Goal: Task Accomplishment & Management: Use online tool/utility

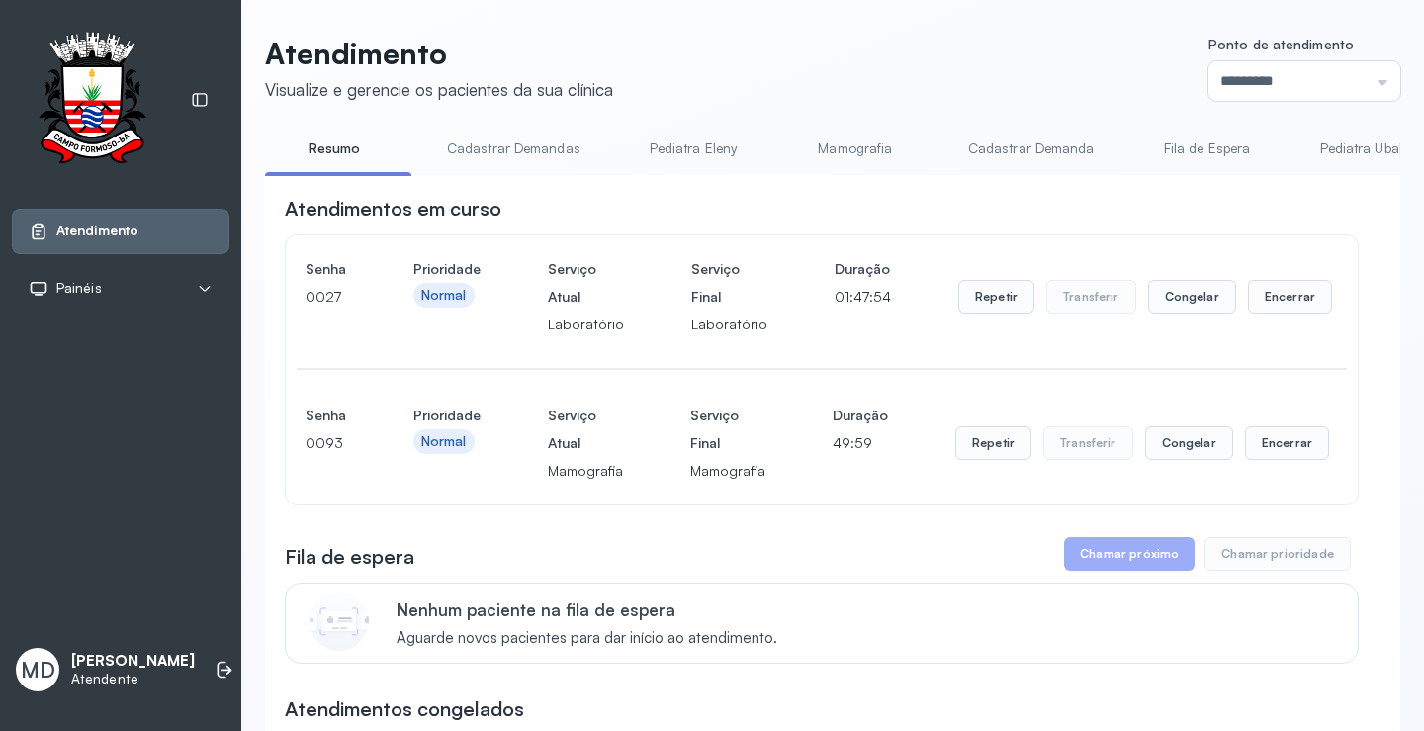
scroll to position [198, 0]
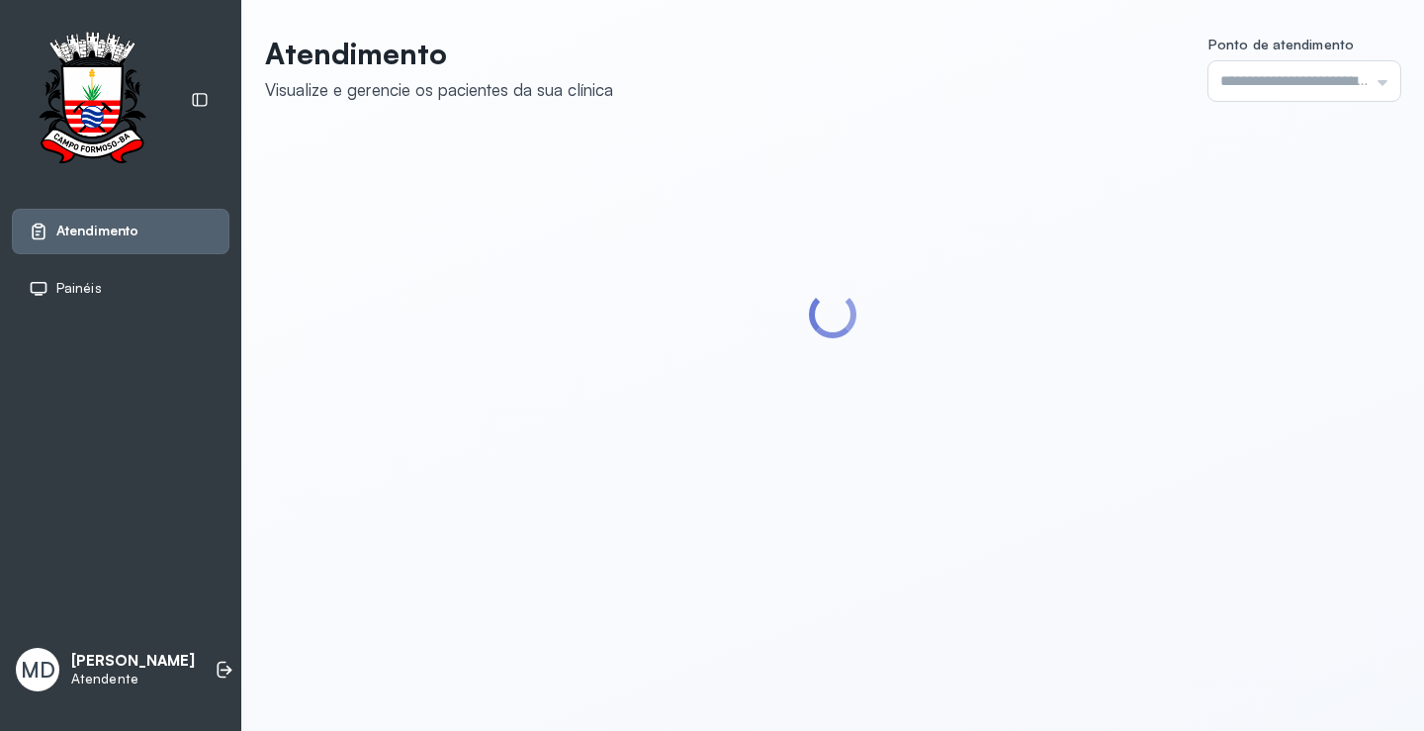
type input "*********"
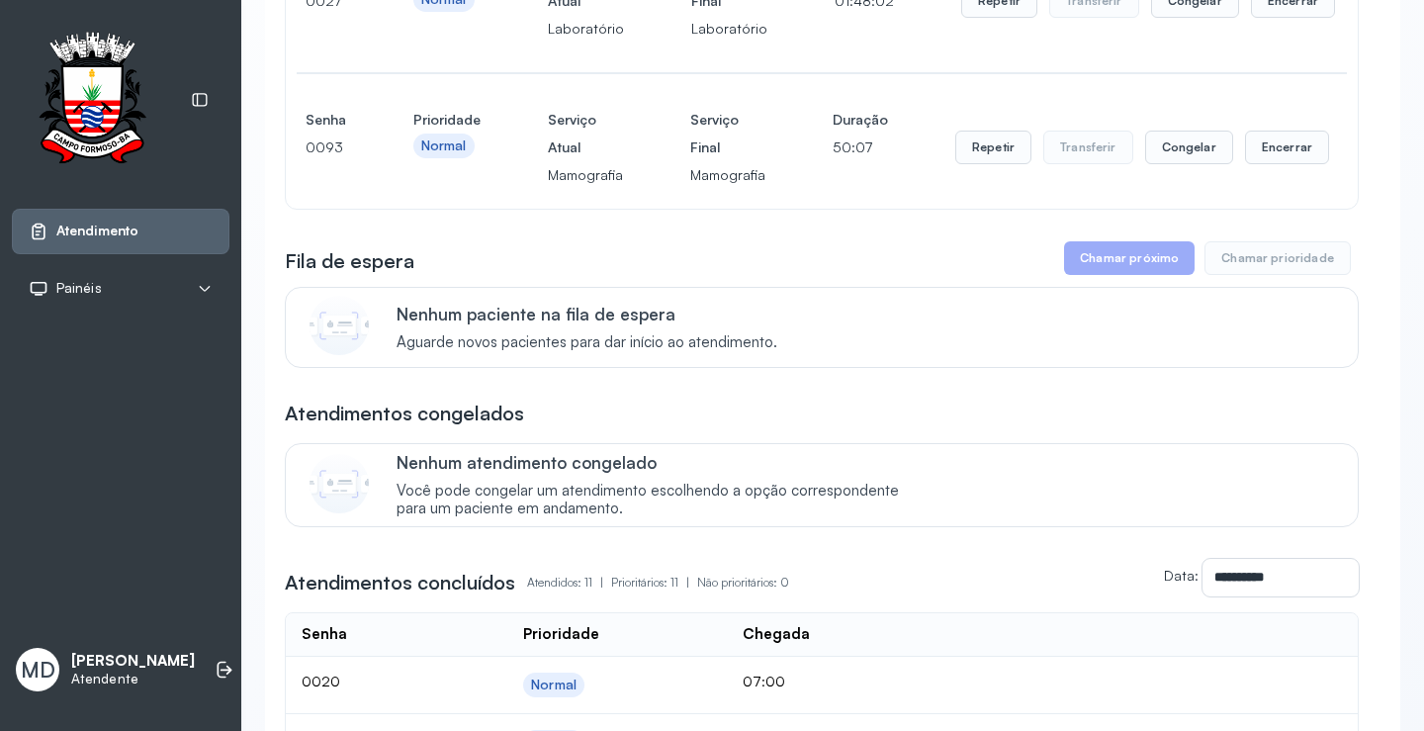
scroll to position [297, 0]
click at [1278, 145] on button "Encerrar" at bounding box center [1287, 147] width 84 height 34
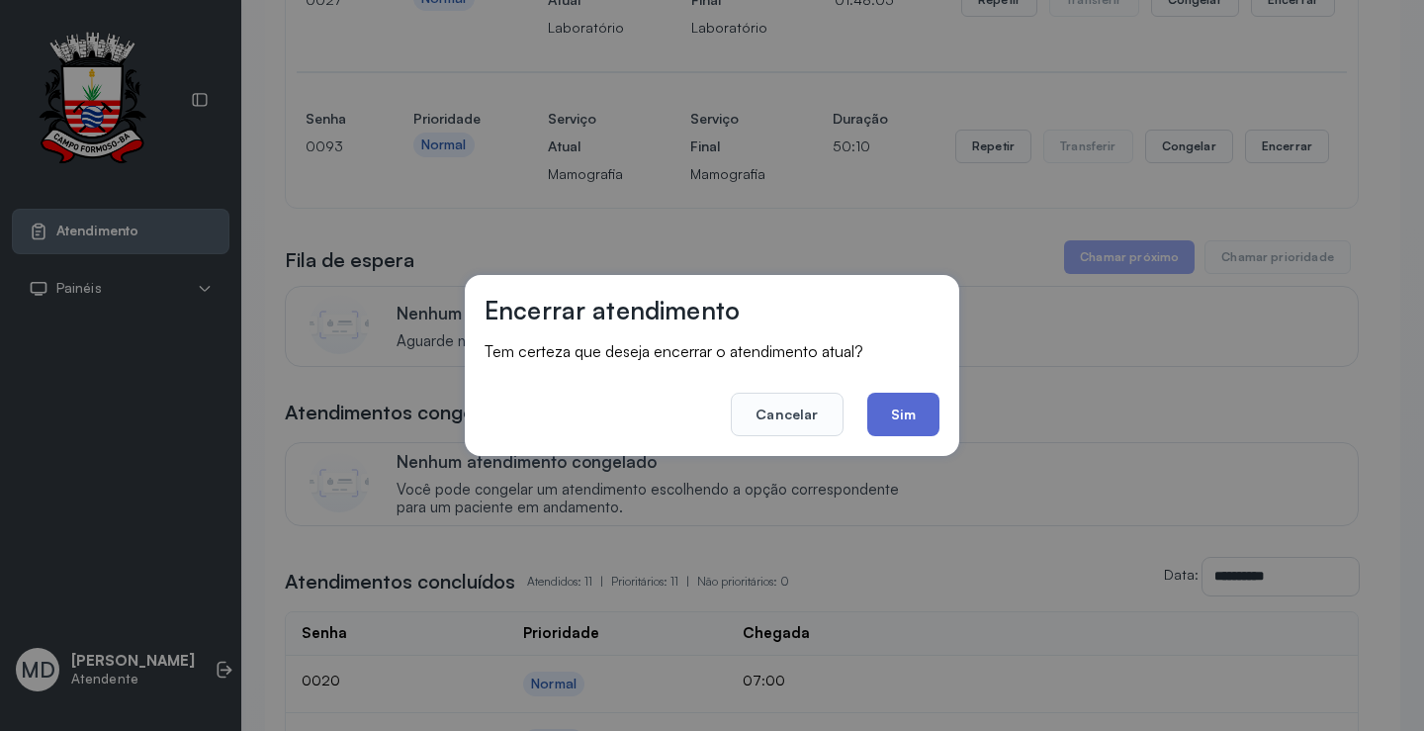
click at [920, 414] on button "Sim" at bounding box center [903, 413] width 72 height 43
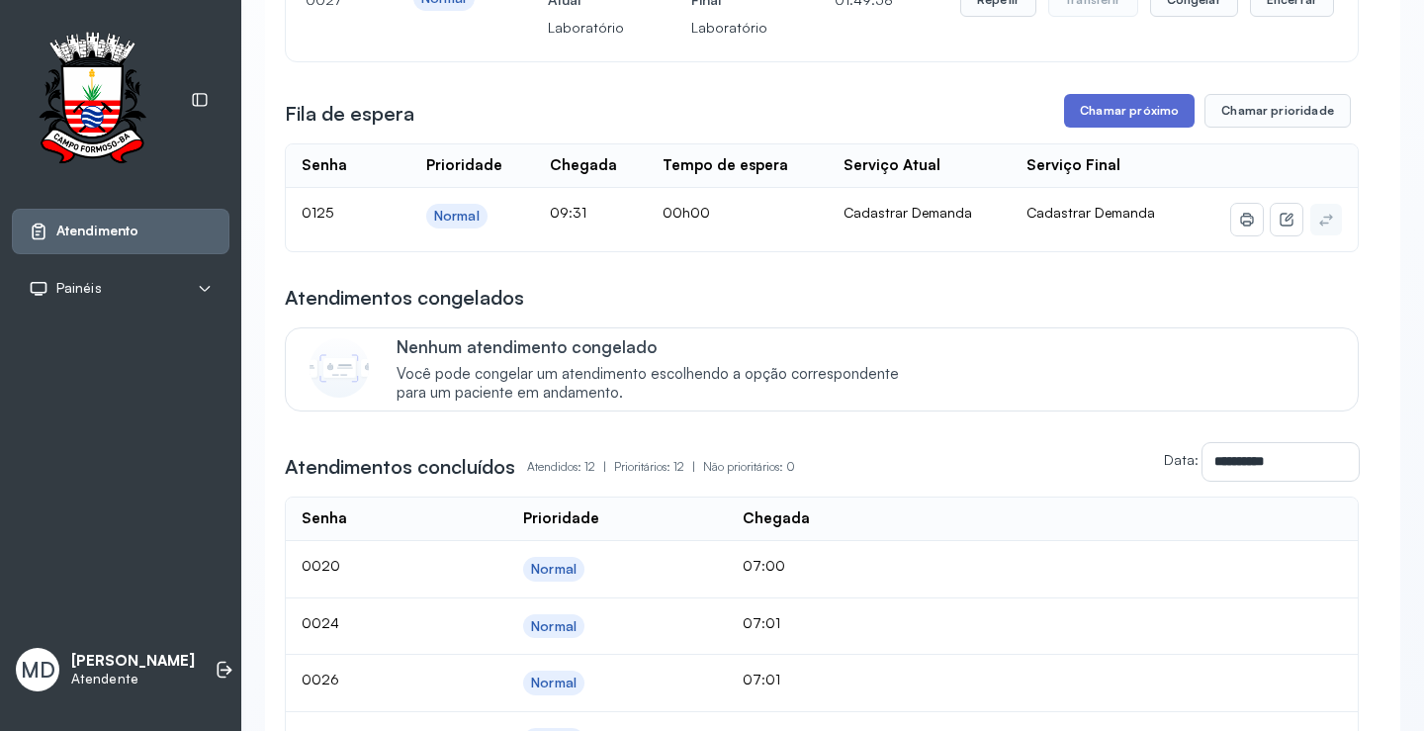
click at [1144, 117] on button "Chamar próximo" at bounding box center [1129, 111] width 130 height 34
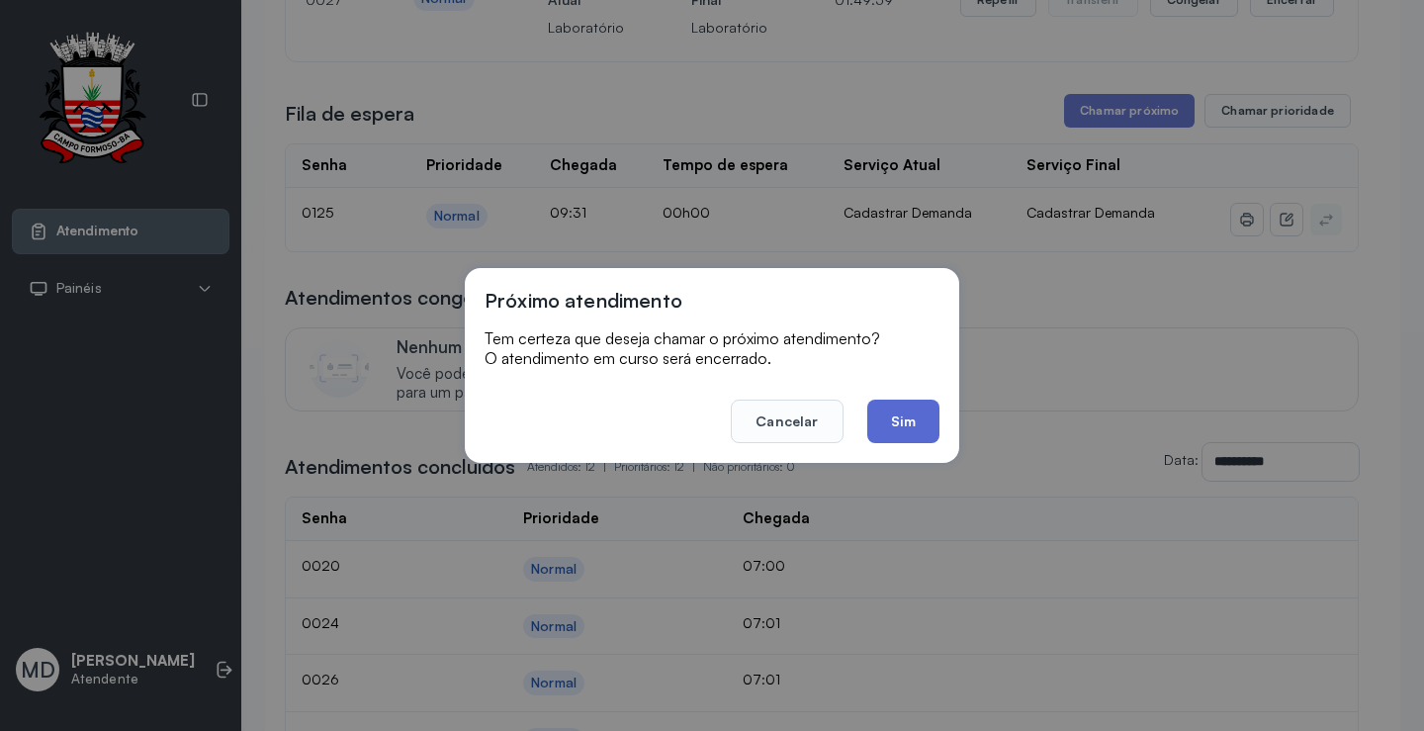
click at [894, 414] on button "Sim" at bounding box center [903, 420] width 72 height 43
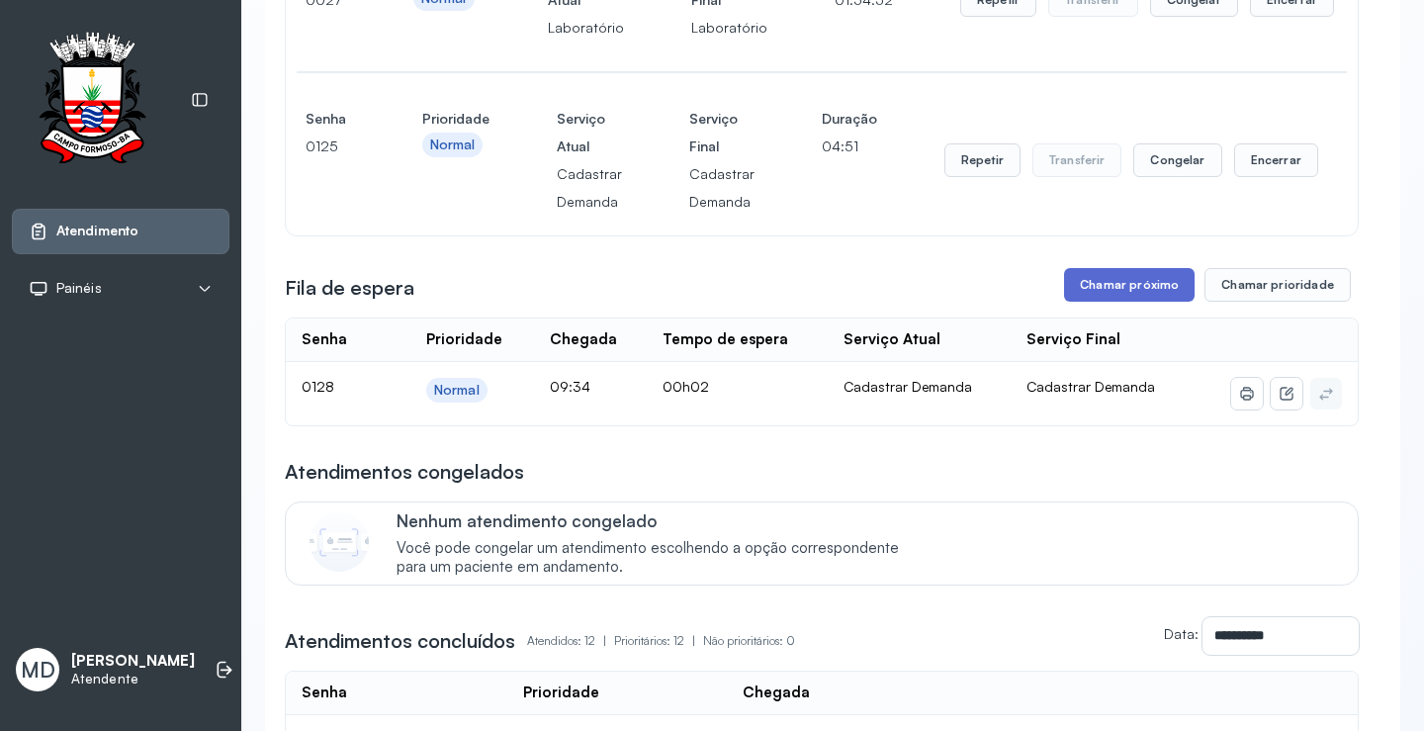
click at [1109, 287] on button "Chamar próximo" at bounding box center [1129, 285] width 130 height 34
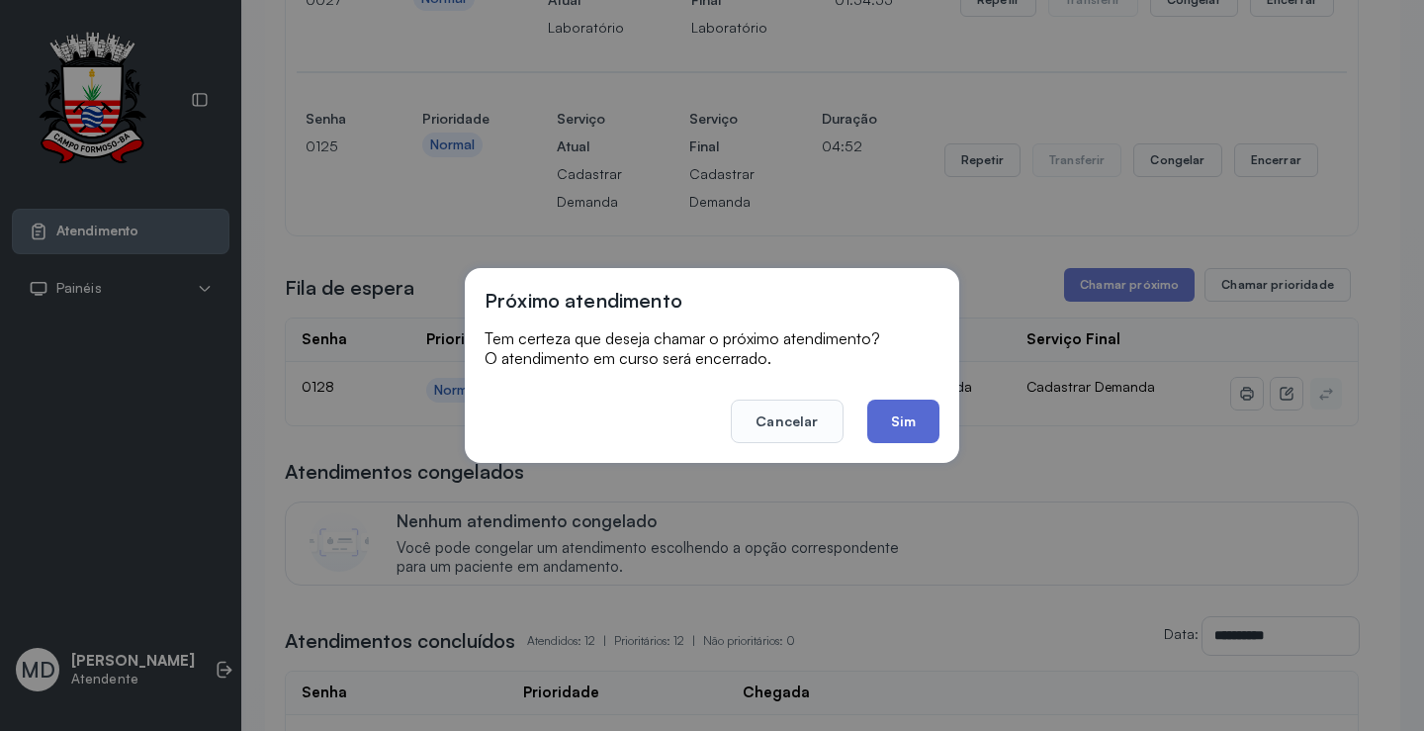
click at [902, 414] on button "Sim" at bounding box center [903, 420] width 72 height 43
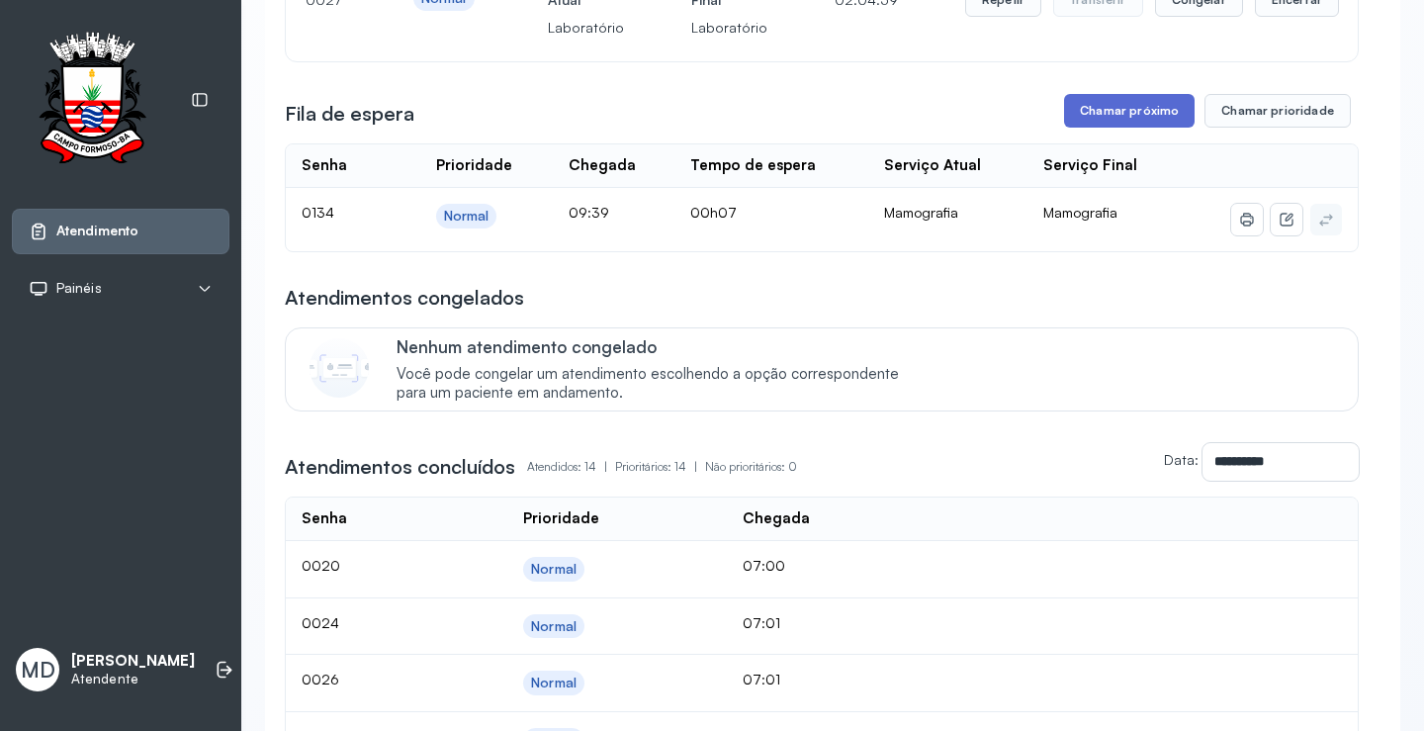
click at [1135, 115] on button "Chamar próximo" at bounding box center [1129, 111] width 130 height 34
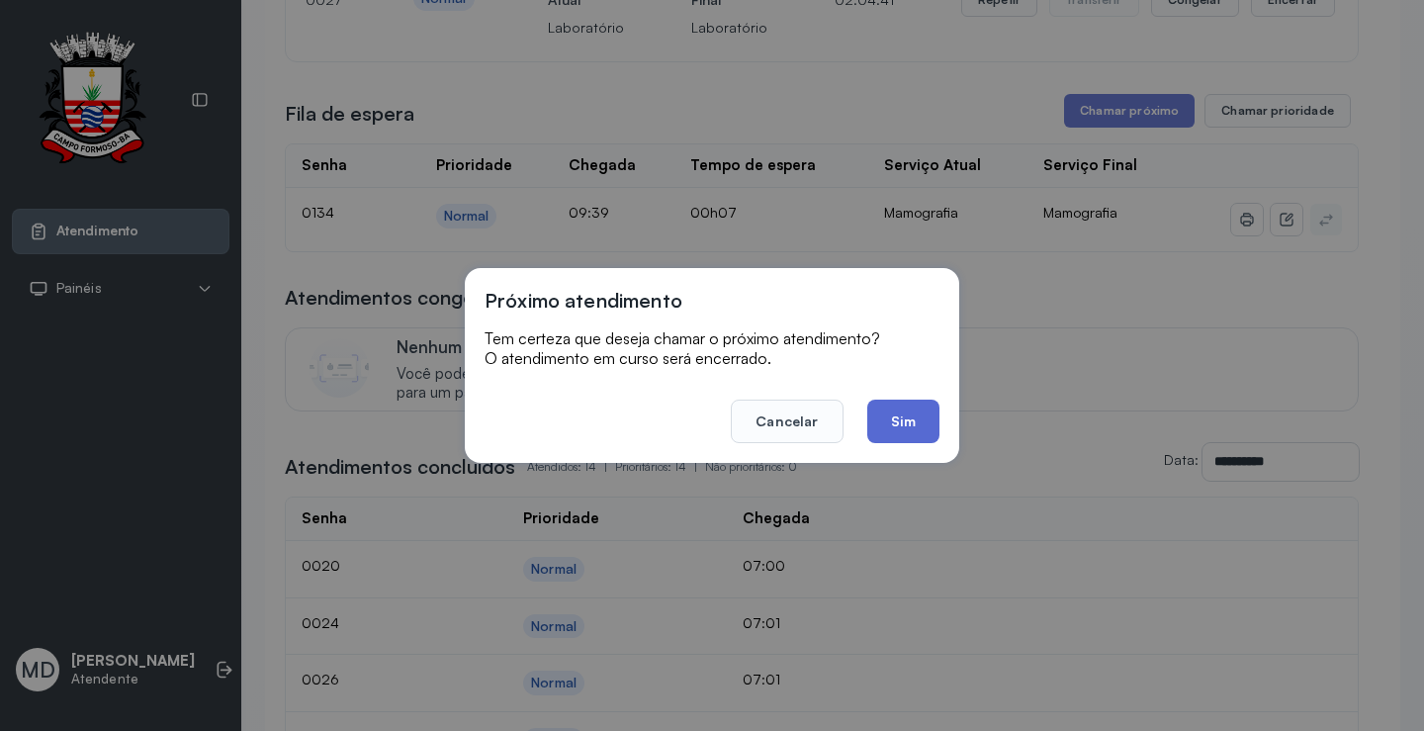
click at [902, 422] on button "Sim" at bounding box center [903, 420] width 72 height 43
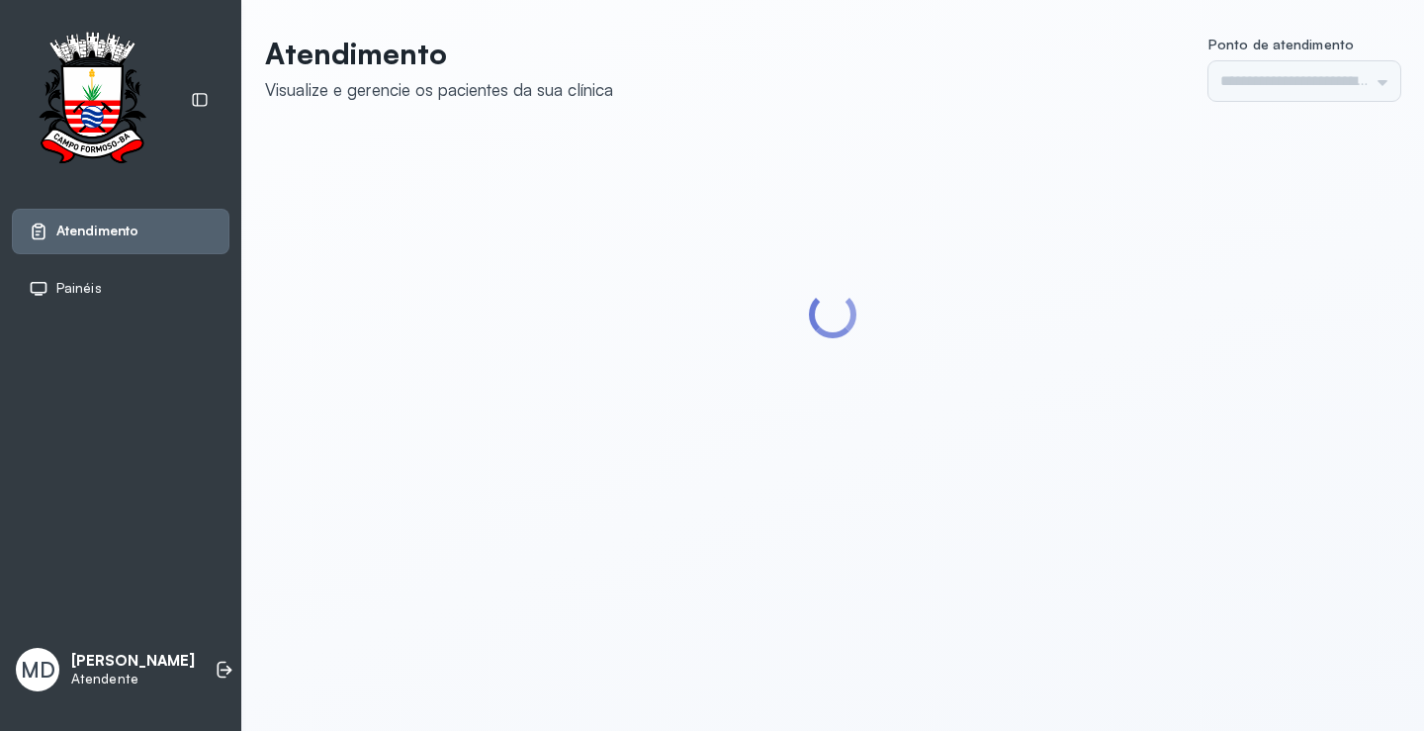
type input "*********"
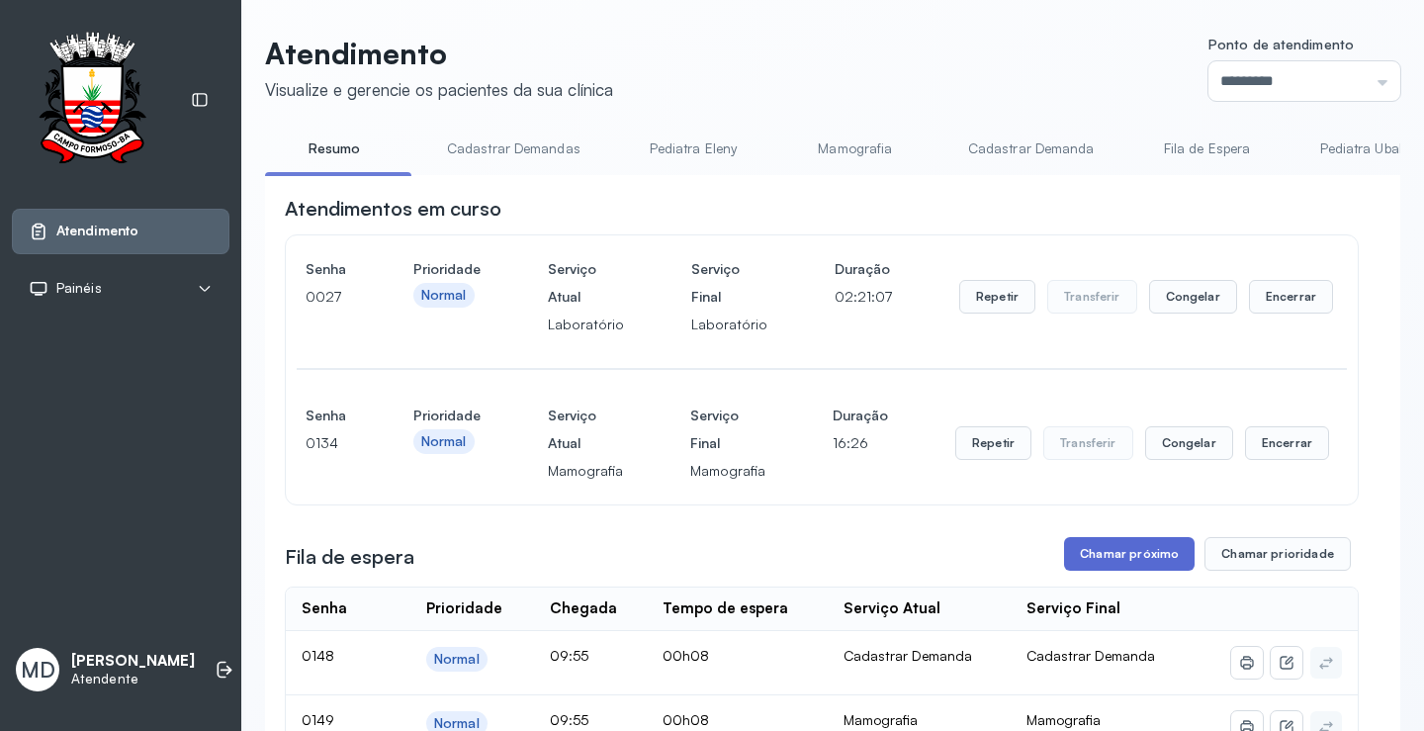
click at [1118, 560] on button "Chamar próximo" at bounding box center [1129, 554] width 130 height 34
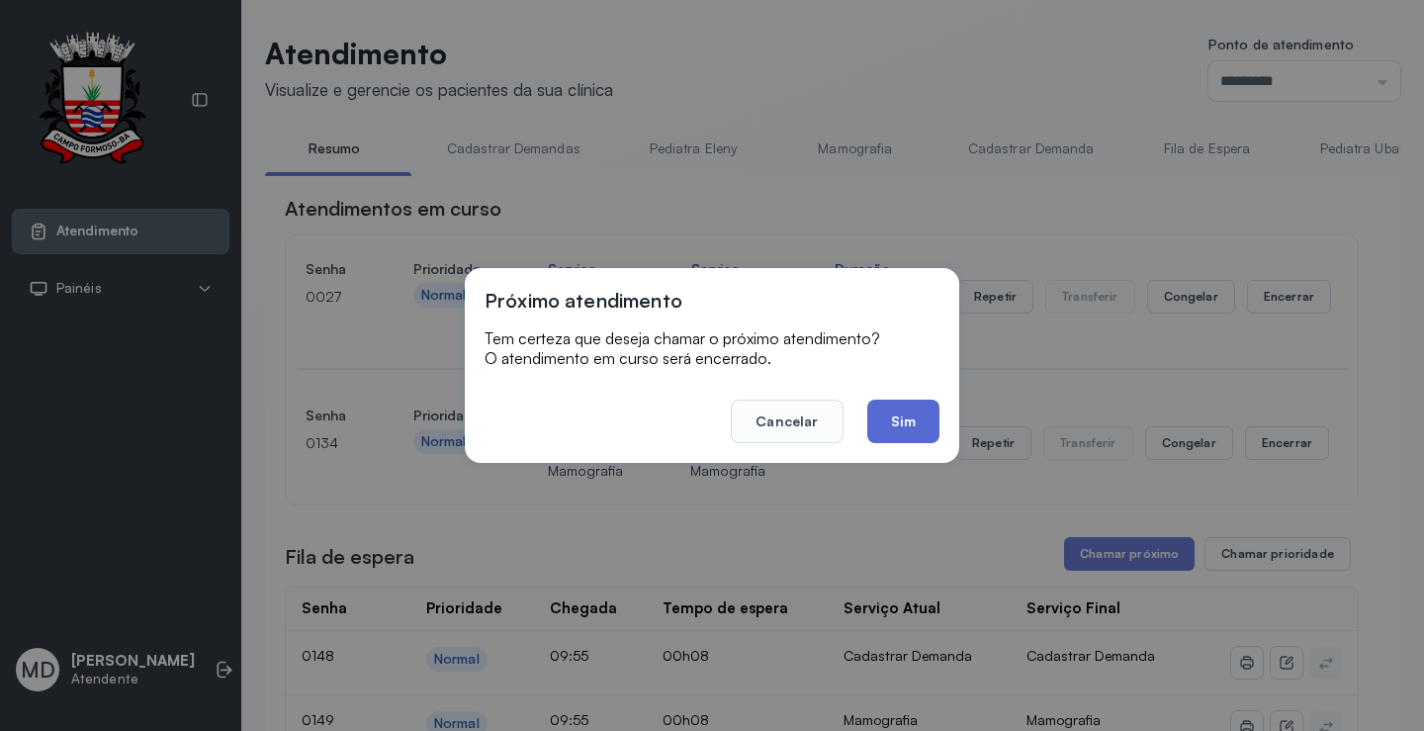
click at [907, 413] on button "Sim" at bounding box center [903, 420] width 72 height 43
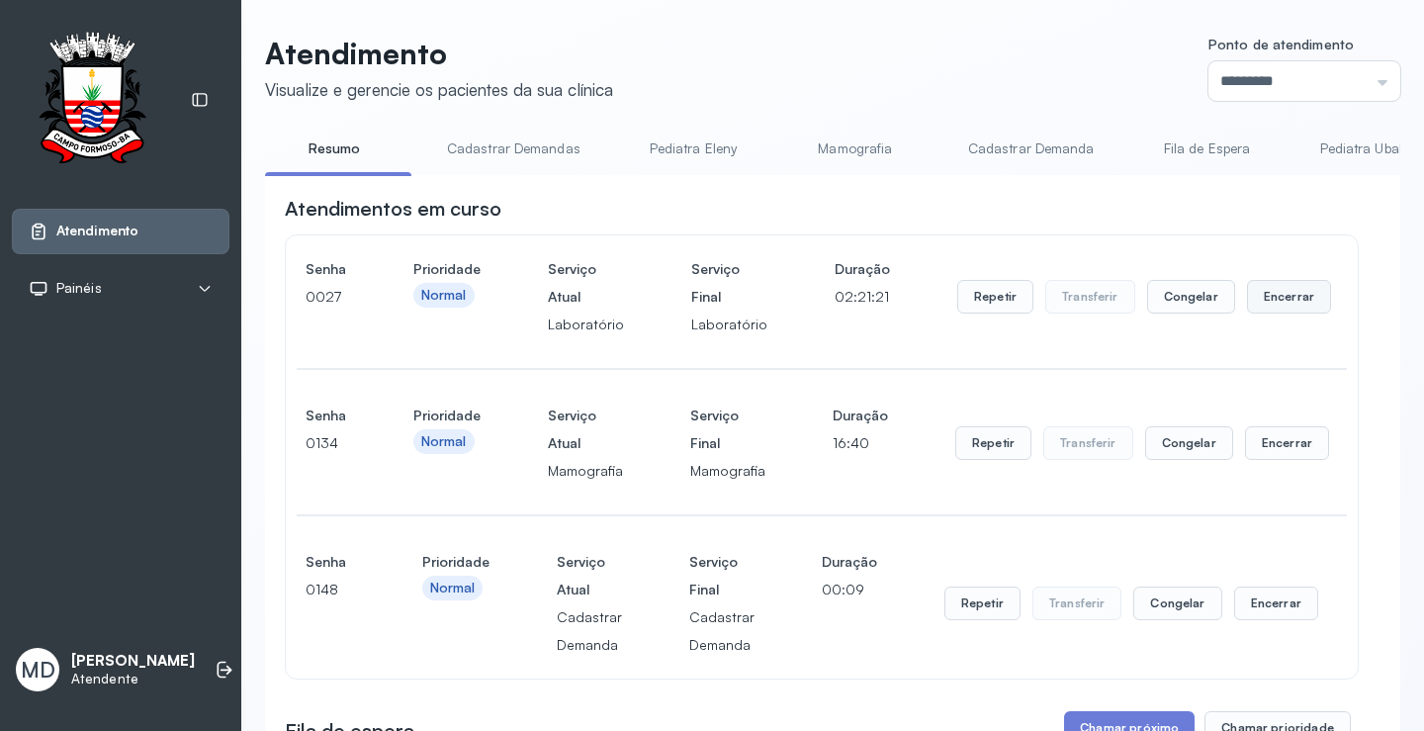
click at [1255, 299] on button "Encerrar" at bounding box center [1289, 297] width 84 height 34
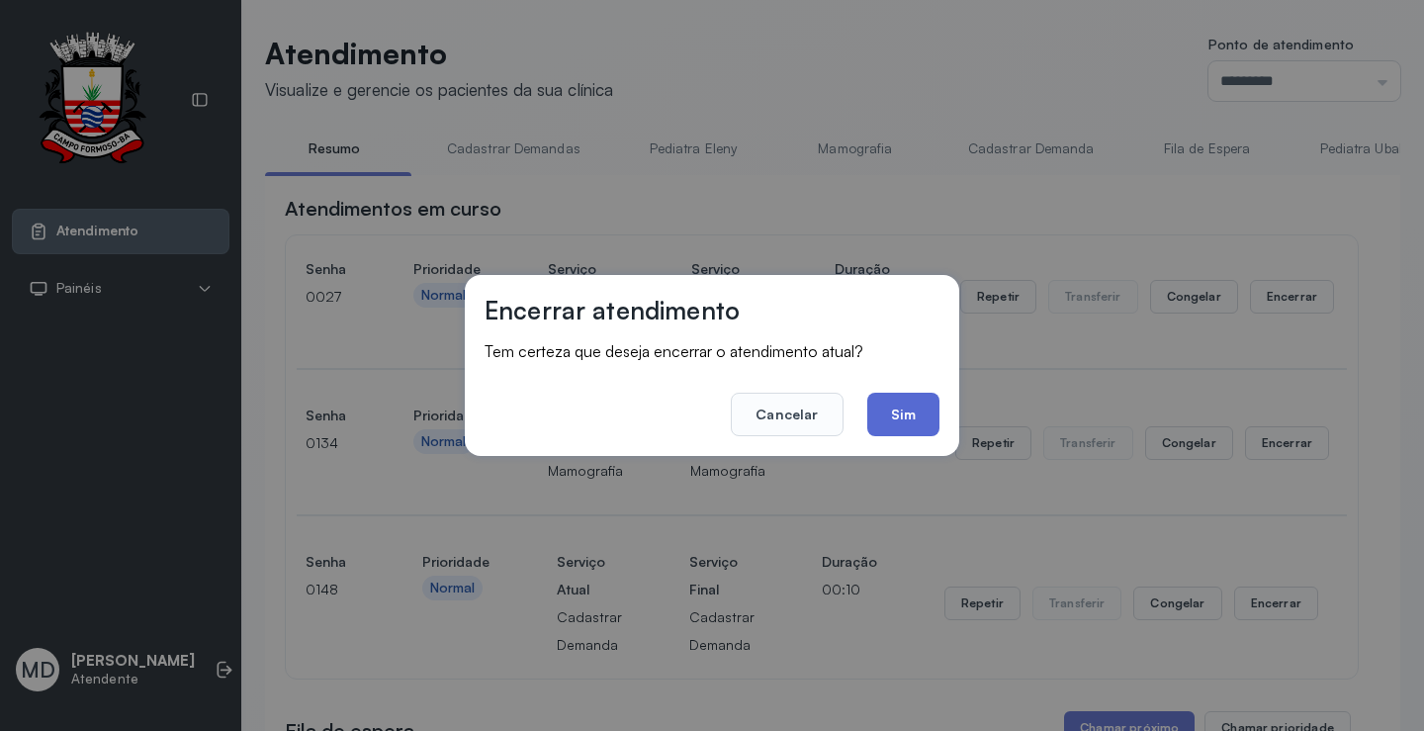
click at [912, 418] on button "Sim" at bounding box center [903, 413] width 72 height 43
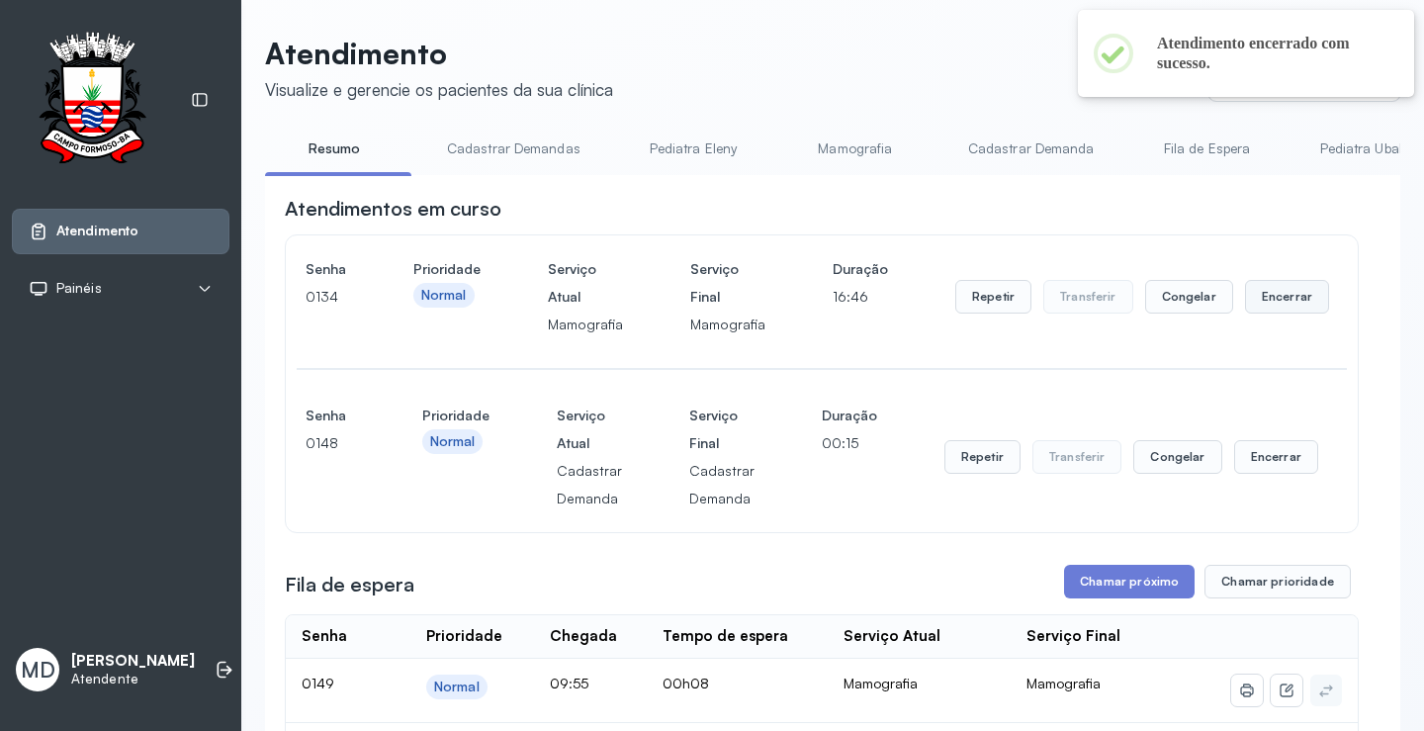
click at [1287, 297] on button "Encerrar" at bounding box center [1287, 297] width 84 height 34
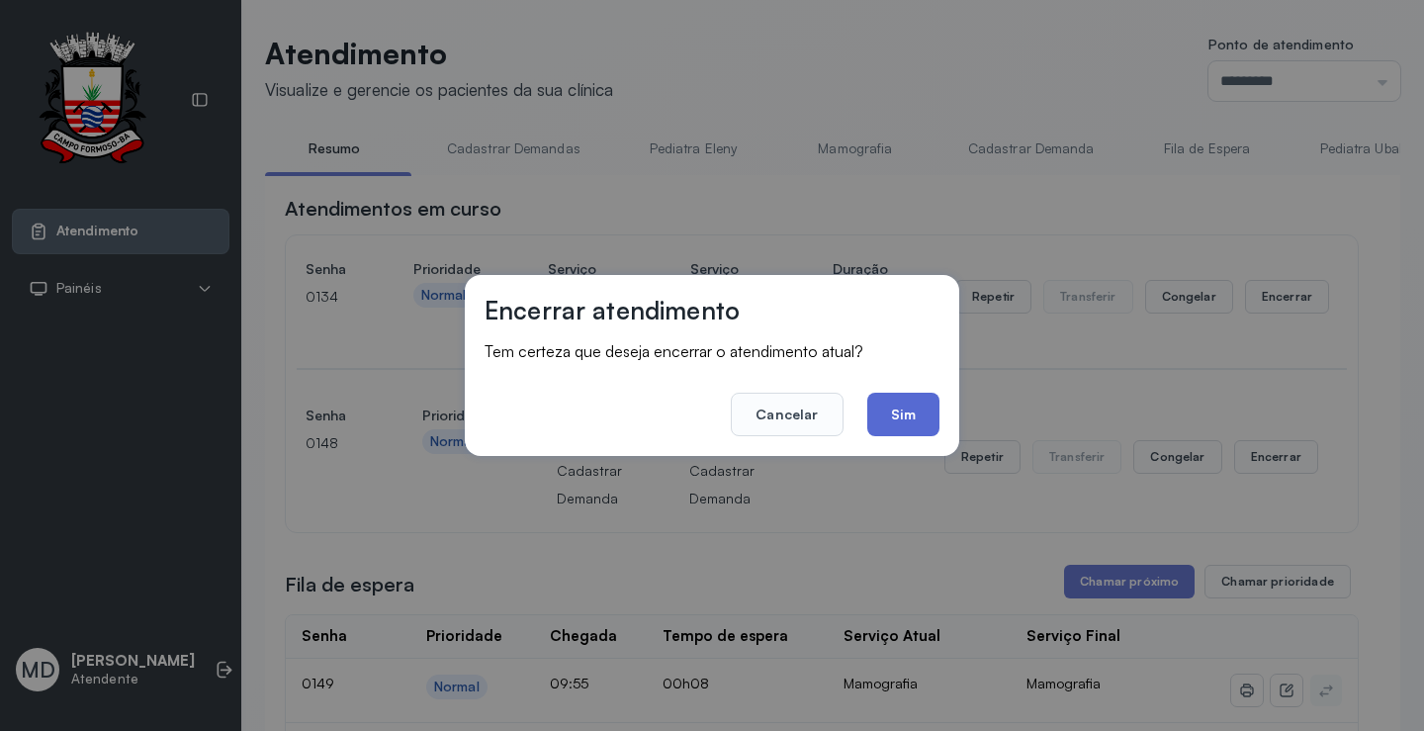
click at [891, 414] on button "Sim" at bounding box center [903, 413] width 72 height 43
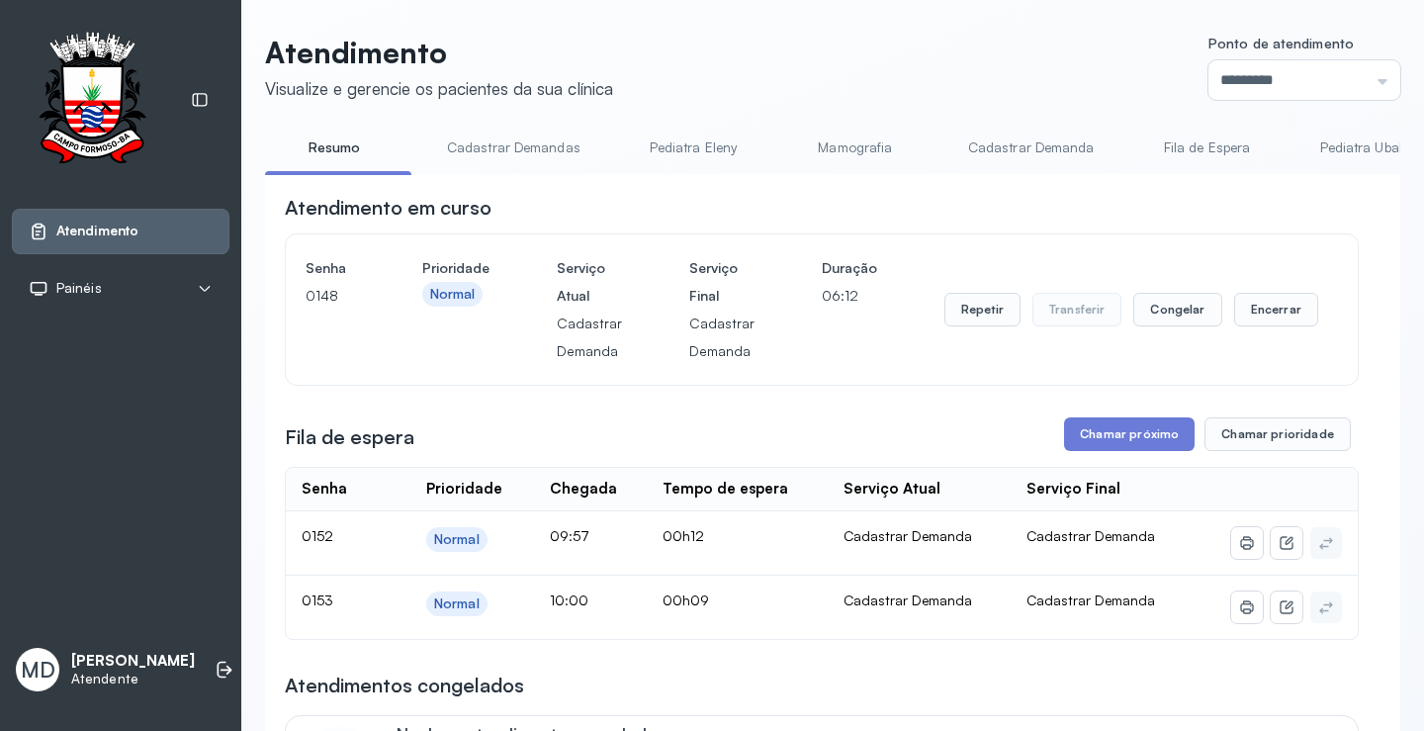
scroll to position [99, 0]
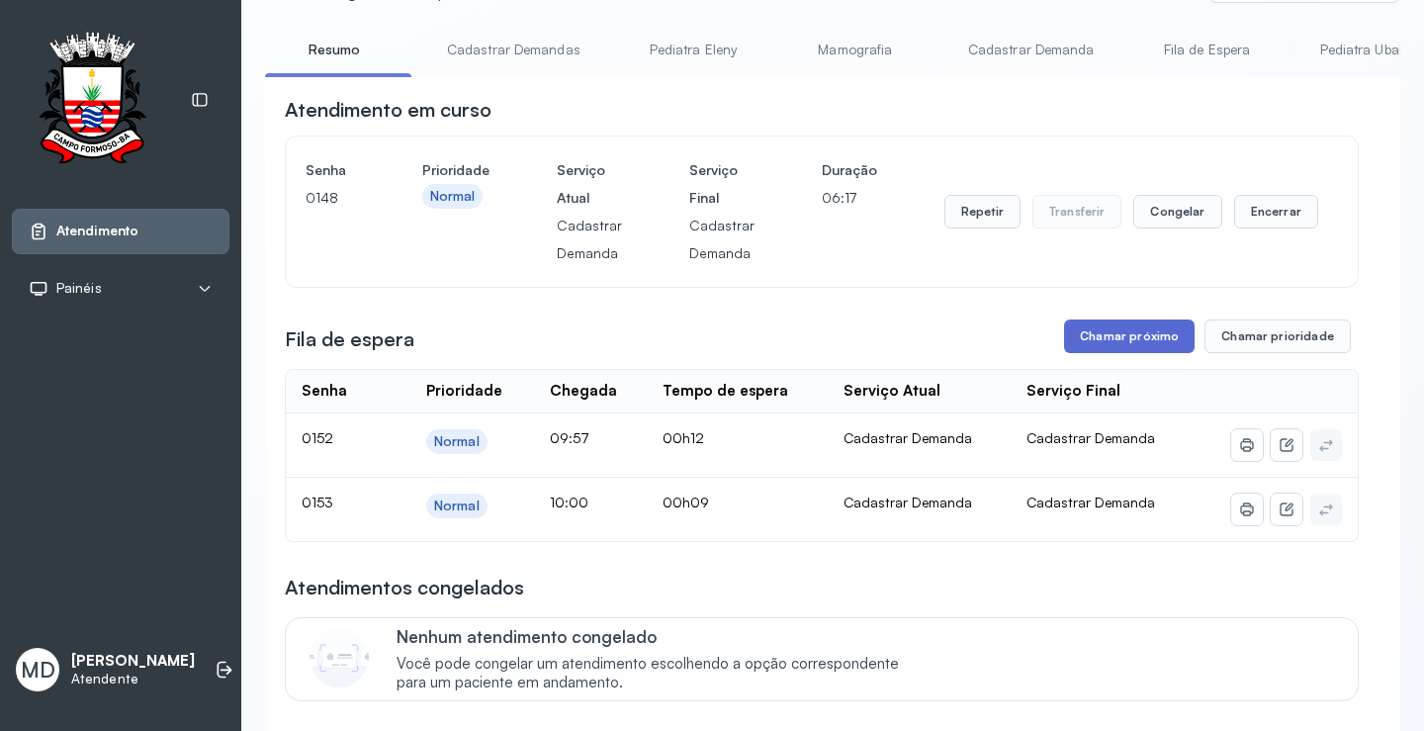
click at [1095, 338] on button "Chamar próximo" at bounding box center [1129, 336] width 130 height 34
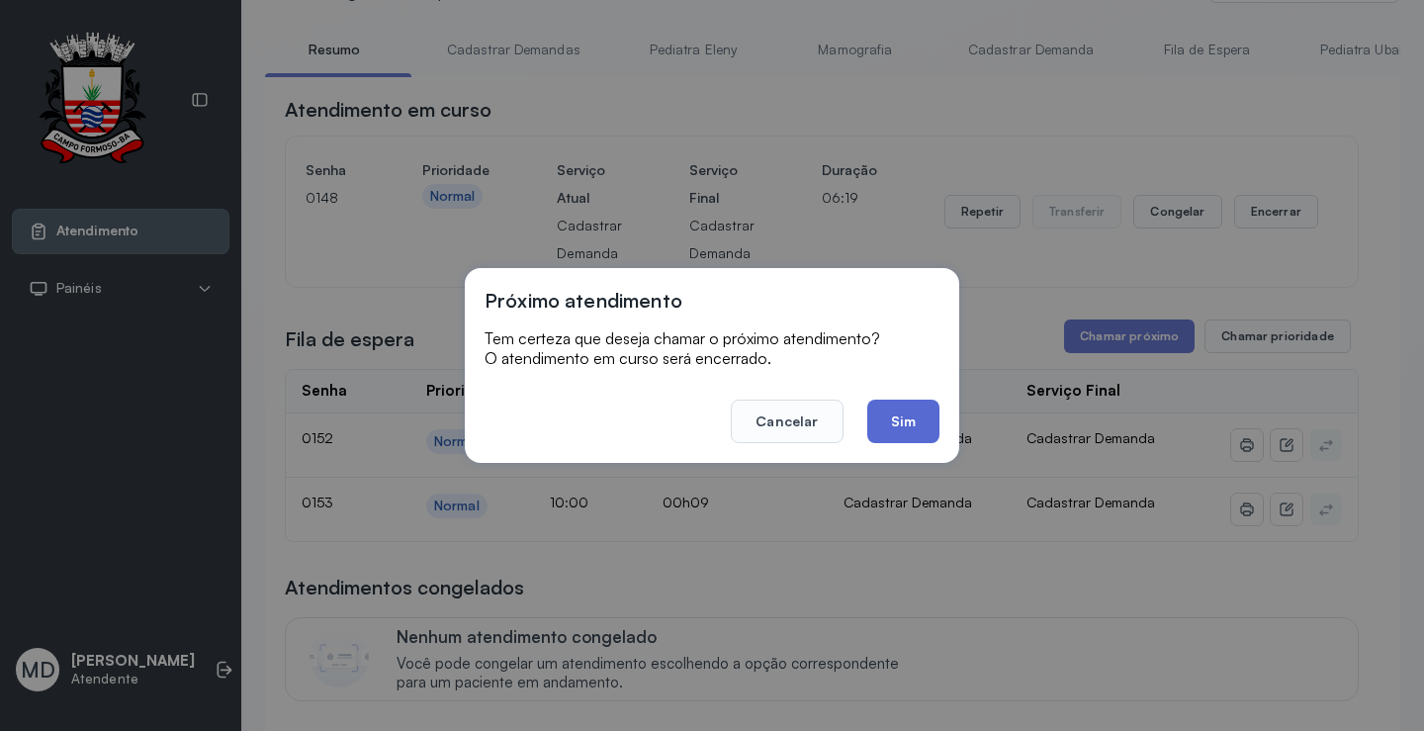
click at [907, 430] on button "Sim" at bounding box center [903, 420] width 72 height 43
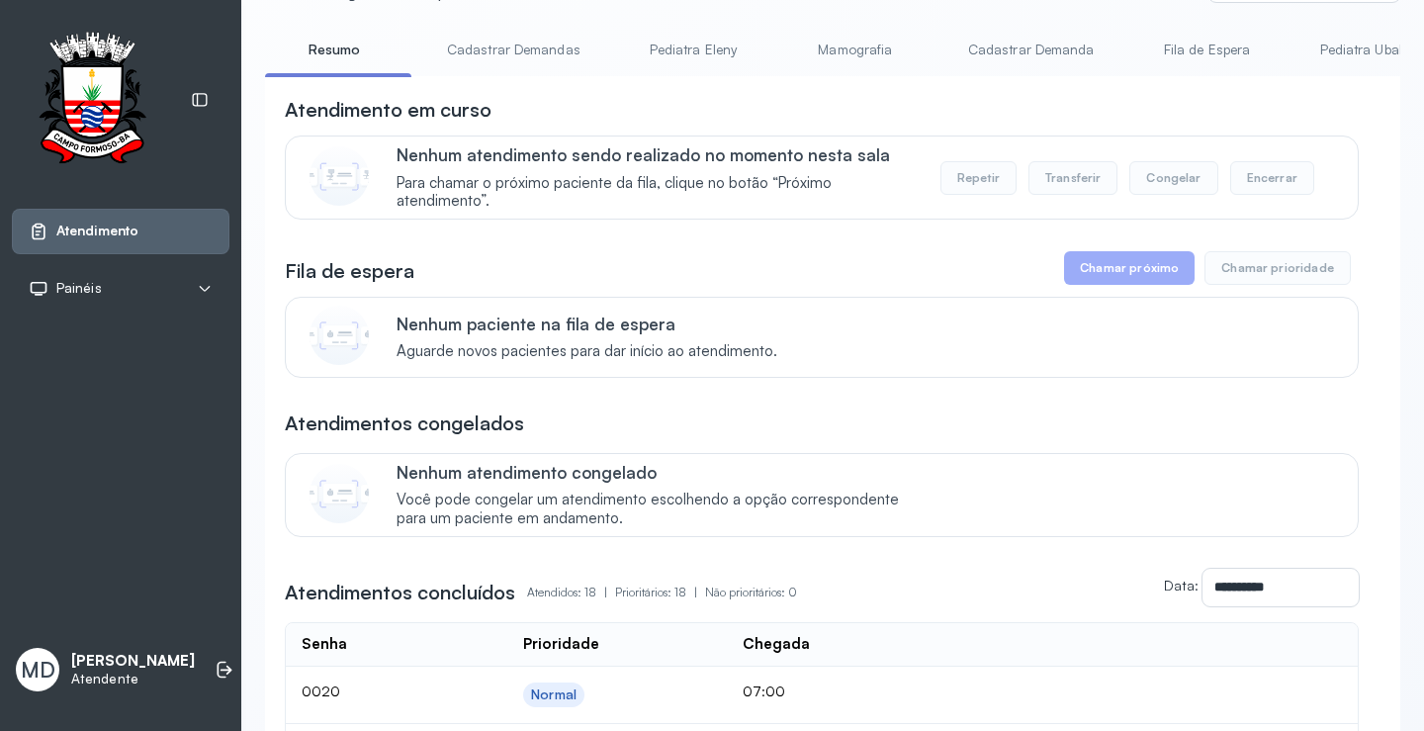
scroll to position [0, 0]
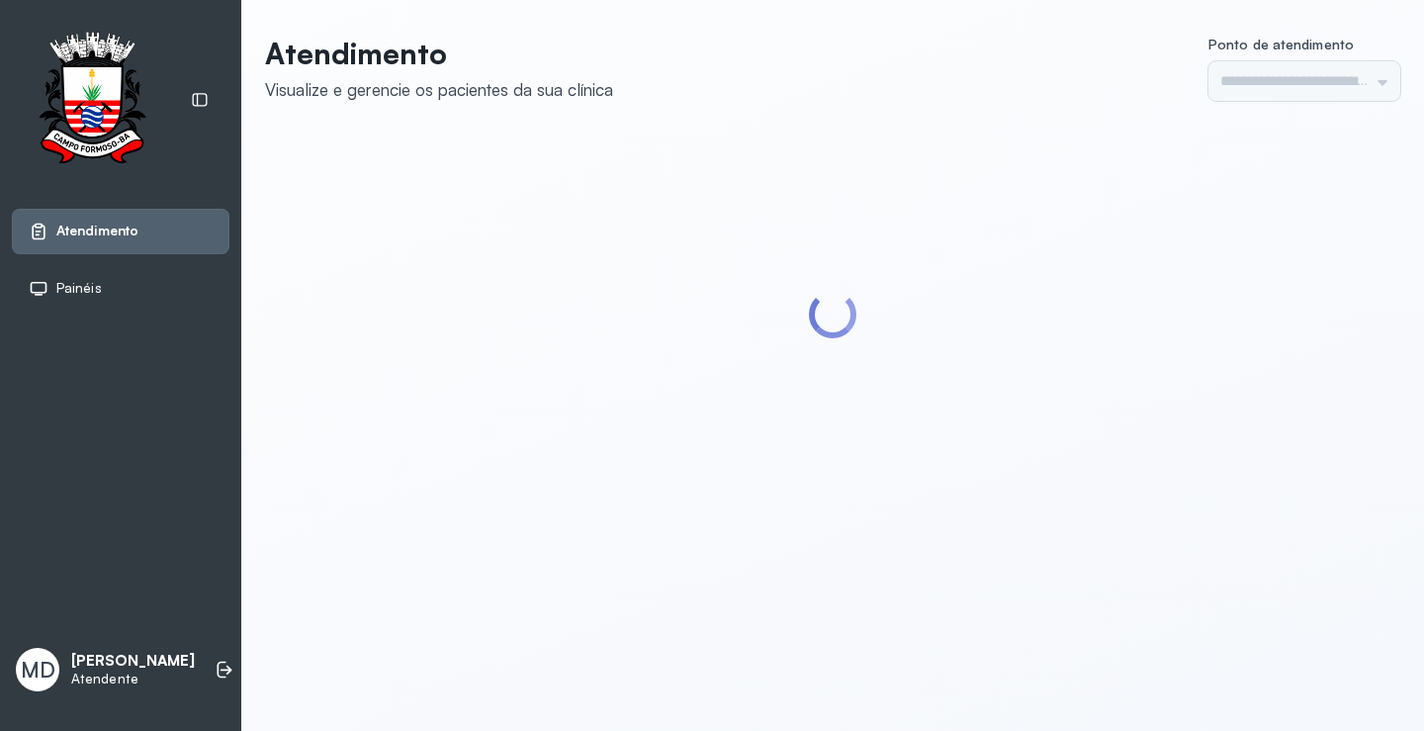
type input "*********"
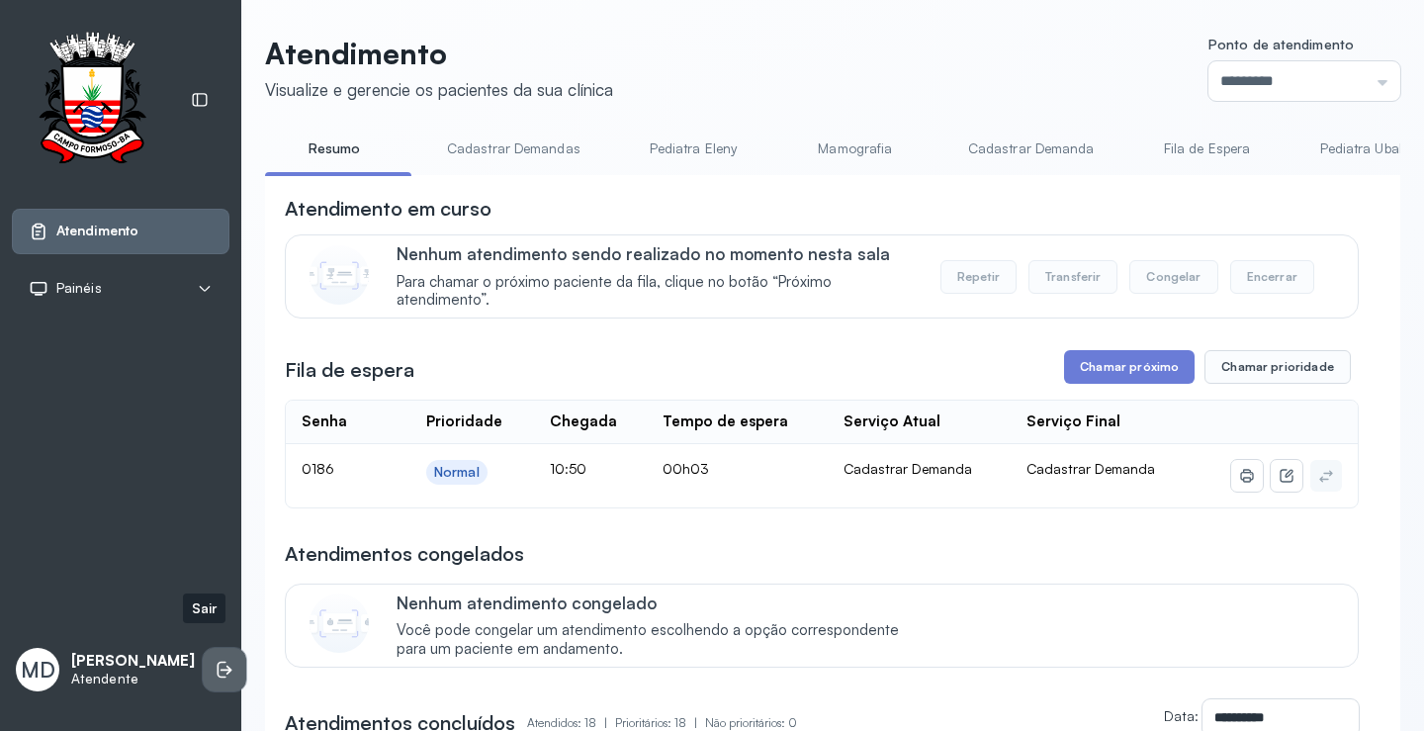
click at [215, 659] on icon at bounding box center [225, 669] width 20 height 20
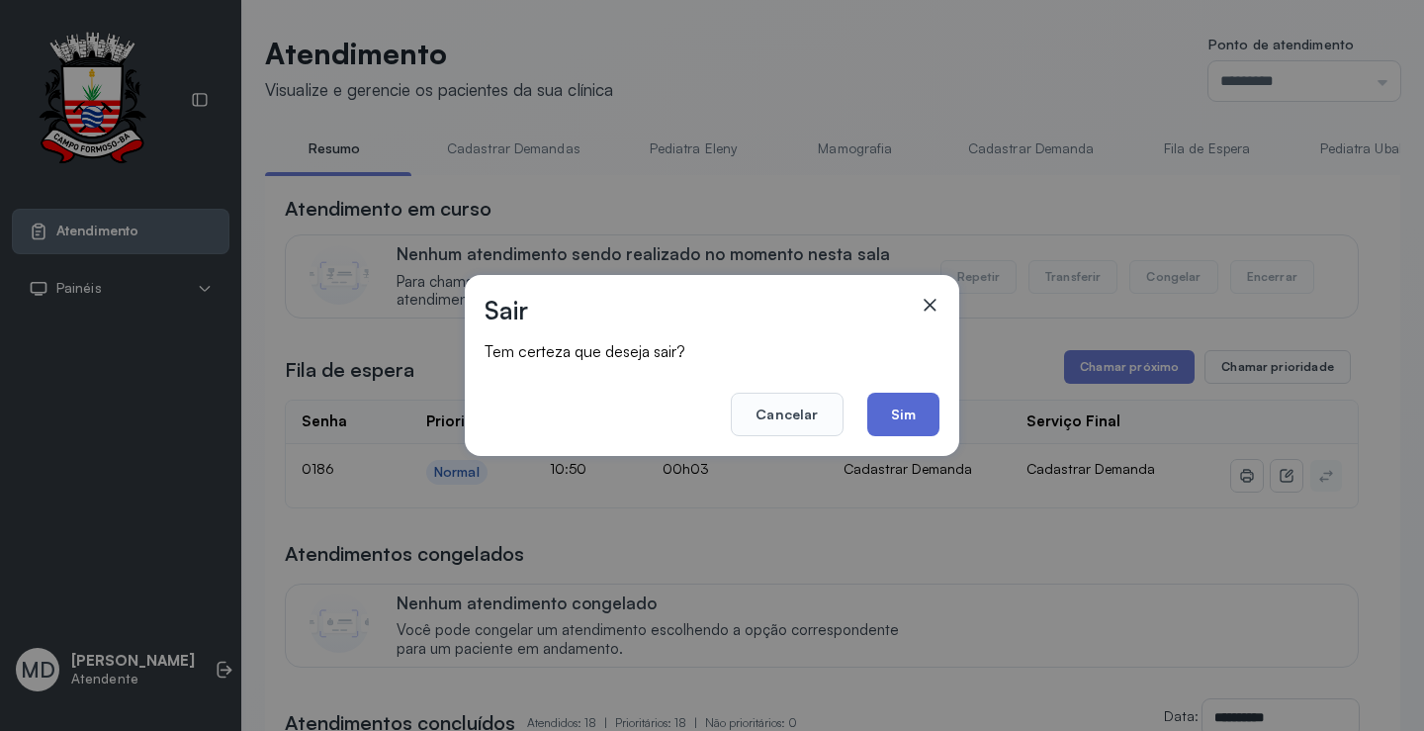
click at [900, 415] on button "Sim" at bounding box center [903, 413] width 72 height 43
